Goal: Communication & Community: Answer question/provide support

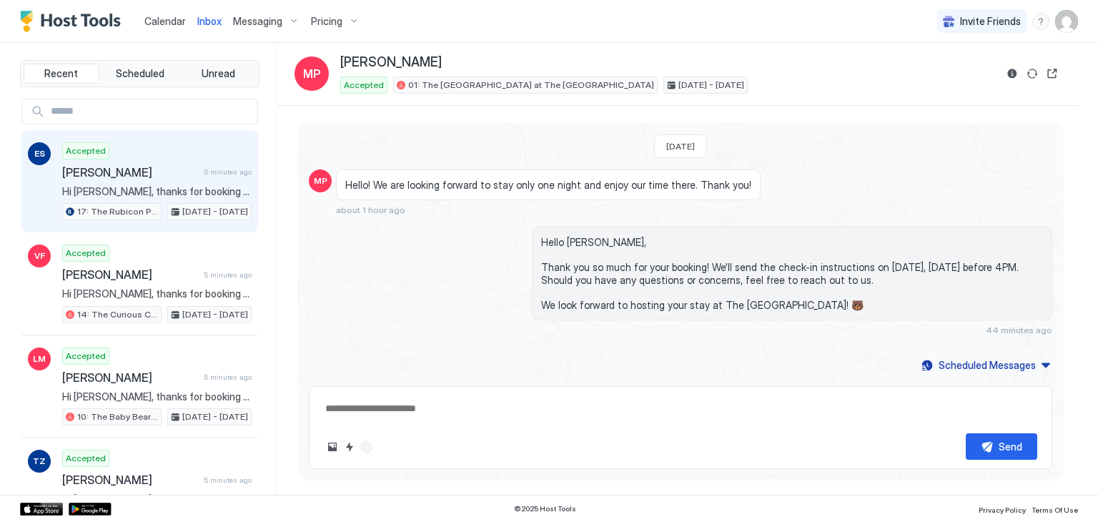
click at [116, 174] on span "[PERSON_NAME]" at bounding box center [130, 172] width 136 height 14
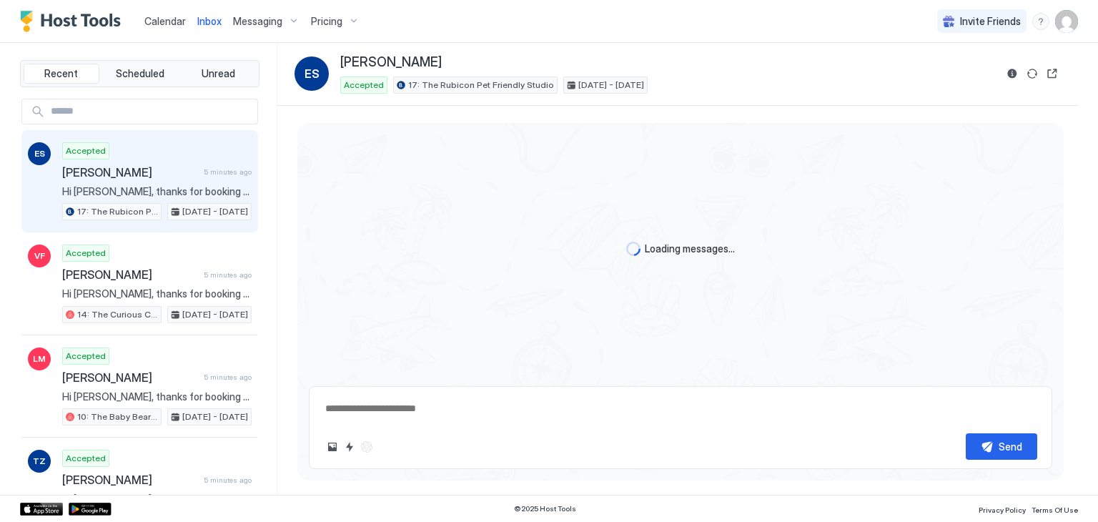
type textarea "*"
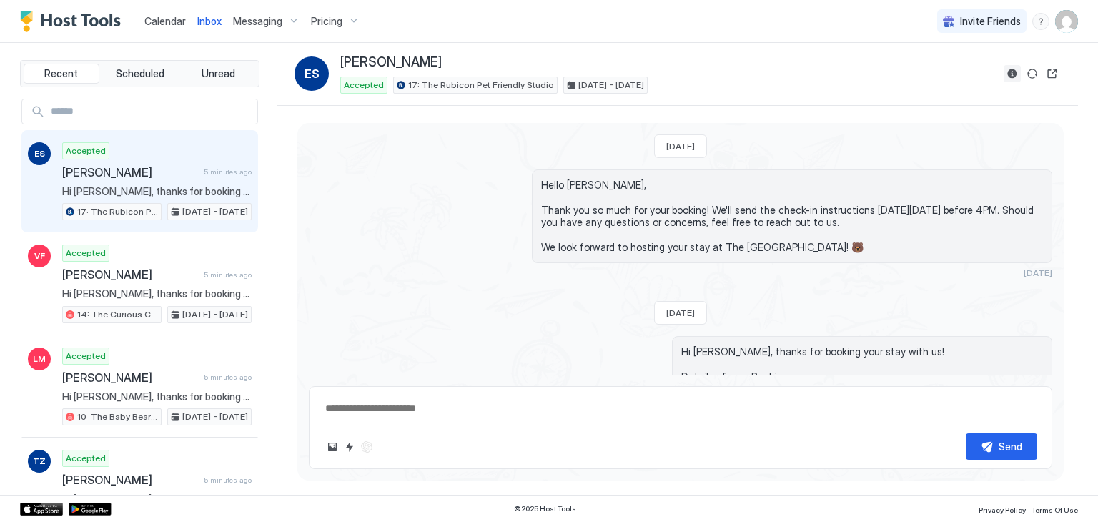
click at [1009, 74] on button "Reservation information" at bounding box center [1011, 73] width 17 height 17
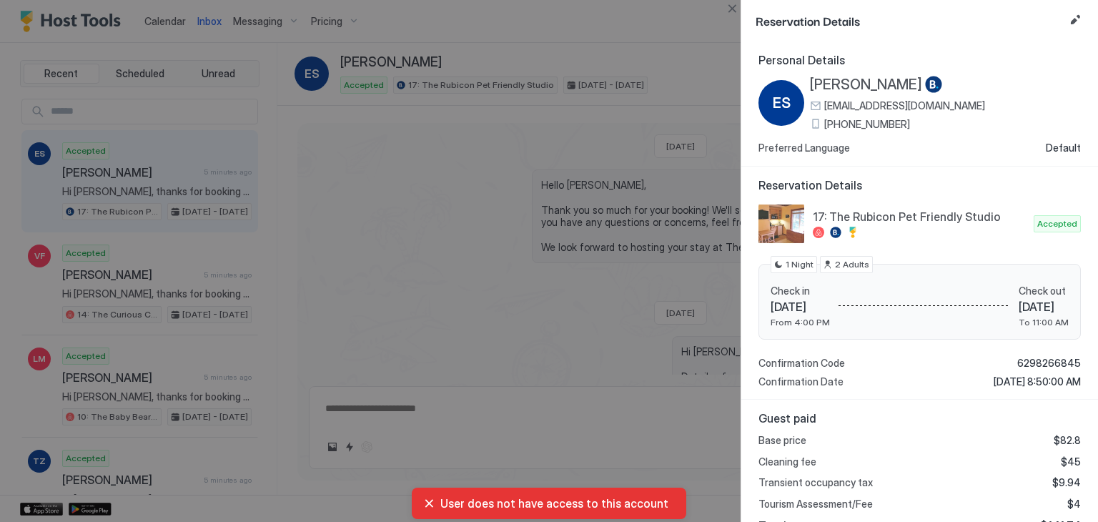
click at [885, 121] on span "[PHONE_NUMBER]" at bounding box center [867, 124] width 86 height 13
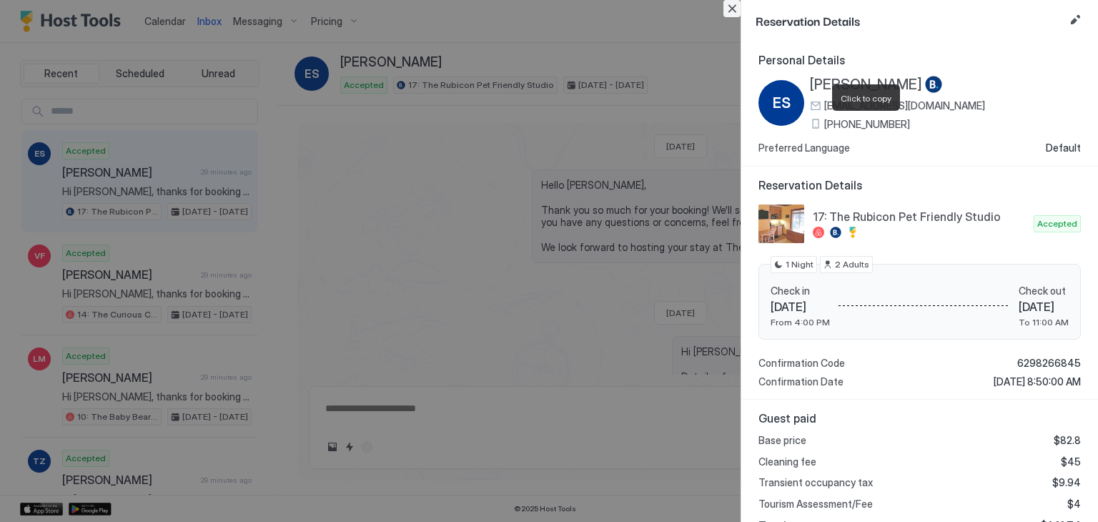
click at [732, 7] on button "Close" at bounding box center [731, 8] width 17 height 17
